Goal: Navigation & Orientation: Find specific page/section

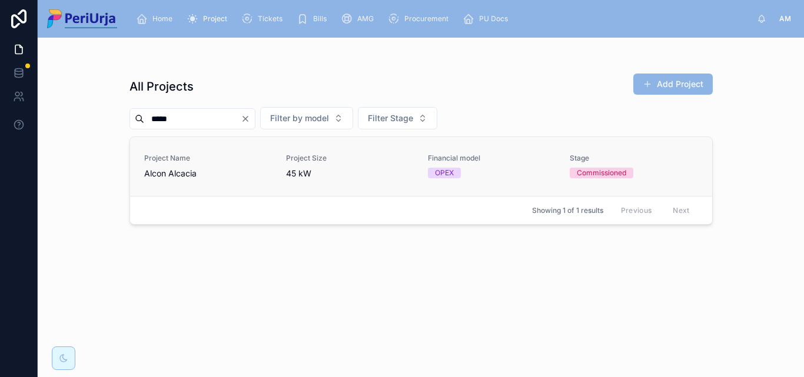
type input "*****"
click at [154, 158] on span "Project Name" at bounding box center [208, 158] width 128 height 9
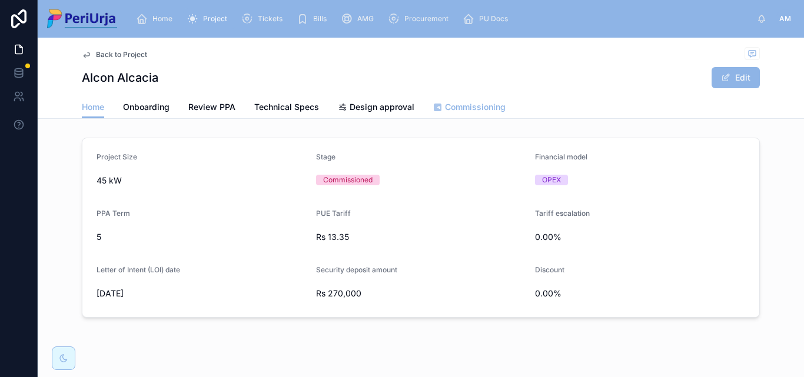
click at [468, 106] on span "Commissioning" at bounding box center [475, 107] width 61 height 12
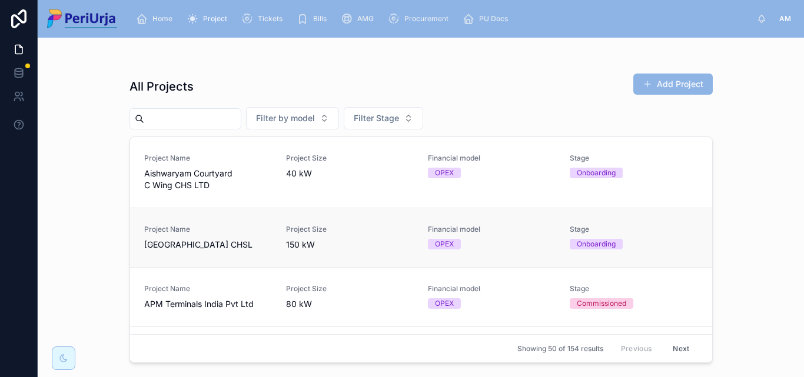
click at [177, 240] on span "[GEOGRAPHIC_DATA] CHSL" at bounding box center [208, 245] width 128 height 12
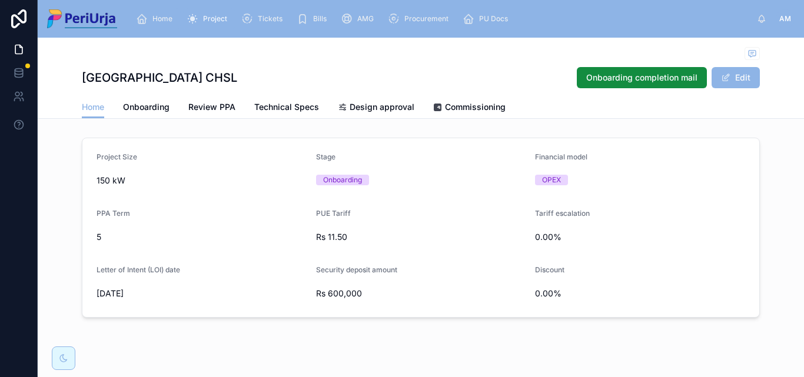
click at [137, 18] on icon "scrollable content" at bounding box center [142, 19] width 12 height 12
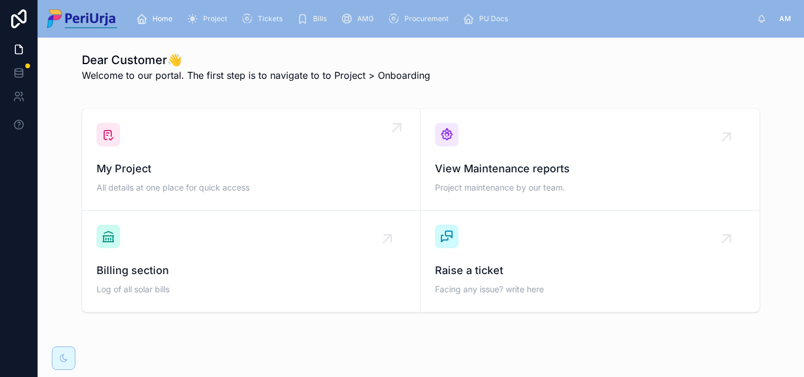
click at [152, 175] on span "My Project" at bounding box center [250, 169] width 309 height 16
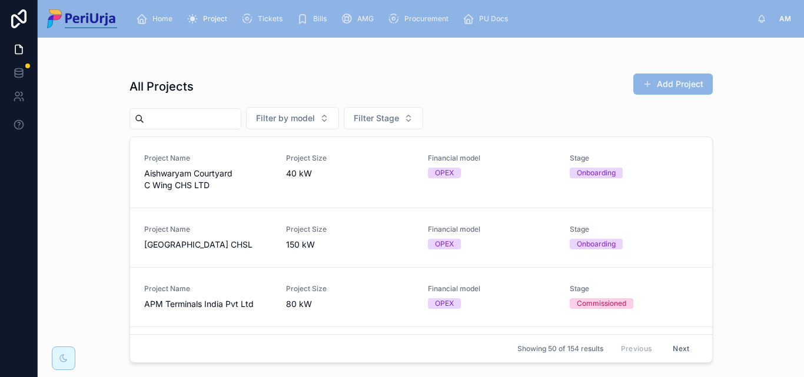
click at [165, 122] on input "text" at bounding box center [192, 119] width 96 height 16
click at [181, 237] on div "Project Name [GEOGRAPHIC_DATA] CHSL" at bounding box center [208, 238] width 128 height 26
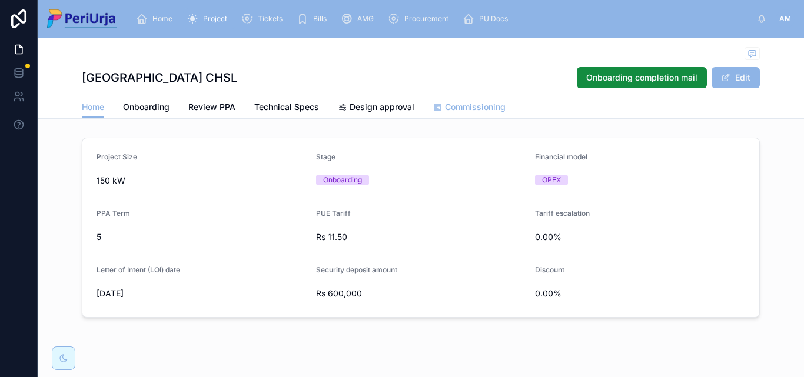
click at [471, 106] on span "Commissioning" at bounding box center [475, 107] width 61 height 12
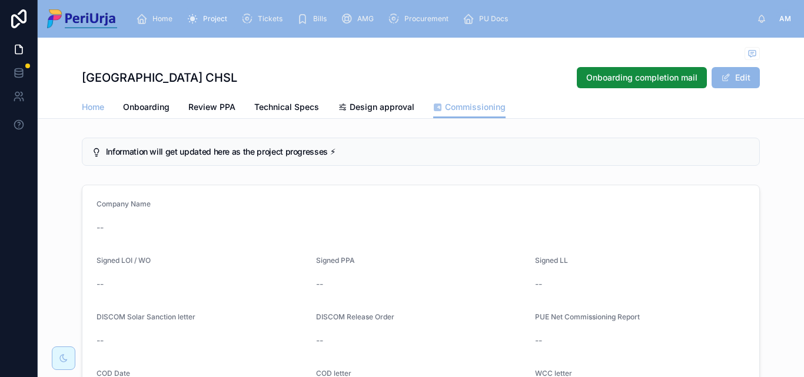
click at [88, 106] on span "Home" at bounding box center [93, 107] width 22 height 12
